Goal: Task Accomplishment & Management: Manage account settings

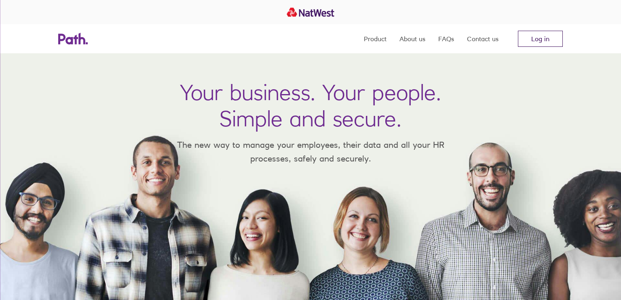
click at [533, 36] on link "Log in" at bounding box center [540, 39] width 45 height 16
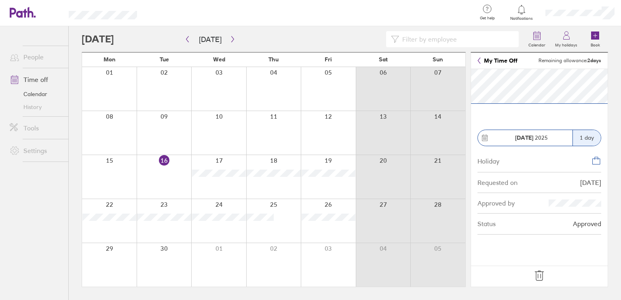
click at [539, 272] on icon at bounding box center [539, 276] width 13 height 13
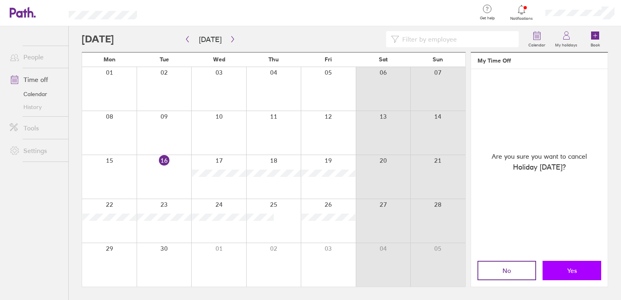
click at [557, 270] on button "Yes" at bounding box center [572, 270] width 59 height 19
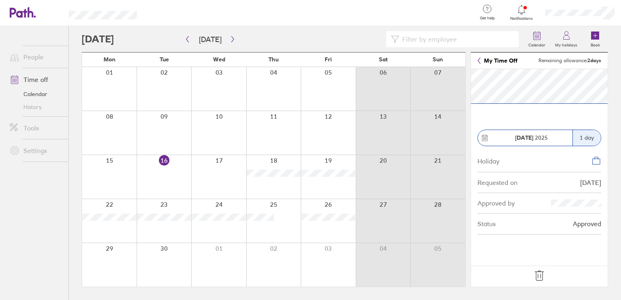
click at [537, 277] on icon at bounding box center [539, 276] width 13 height 13
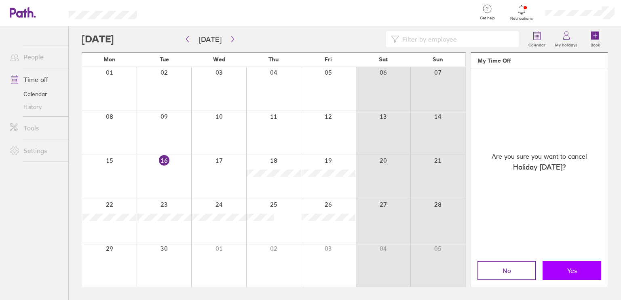
click at [566, 263] on button "Yes" at bounding box center [572, 270] width 59 height 19
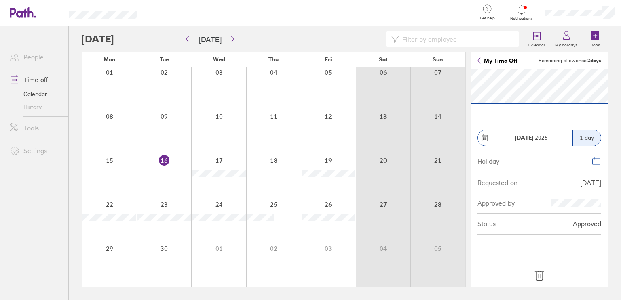
click at [539, 277] on icon at bounding box center [539, 276] width 13 height 13
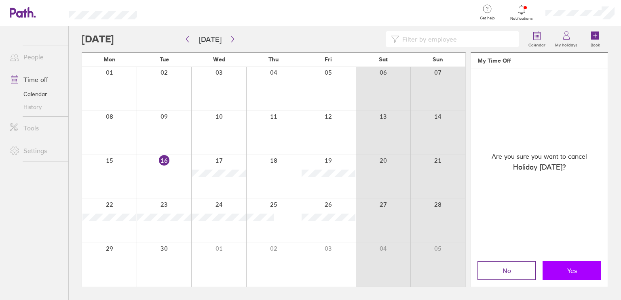
click at [575, 261] on button "Yes" at bounding box center [572, 270] width 59 height 19
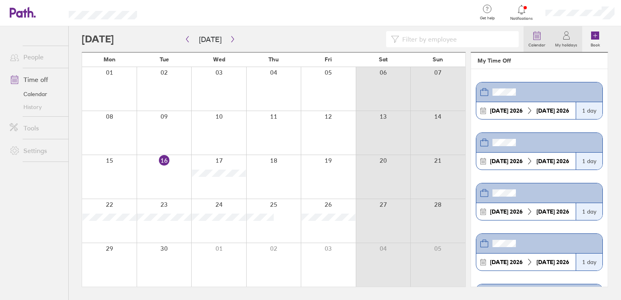
click at [535, 38] on icon at bounding box center [537, 36] width 10 height 10
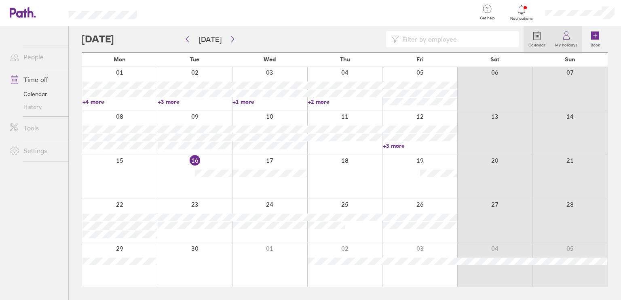
click at [569, 39] on icon at bounding box center [567, 36] width 10 height 10
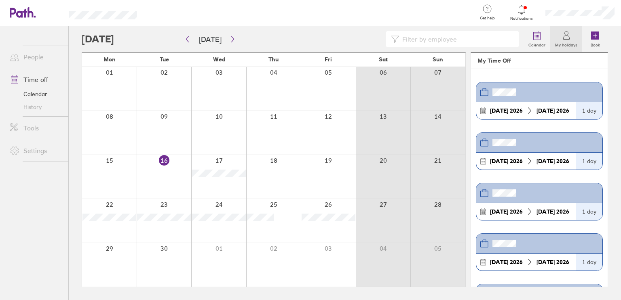
click at [34, 79] on link "Time off" at bounding box center [35, 80] width 65 height 16
